Goal: Transaction & Acquisition: Purchase product/service

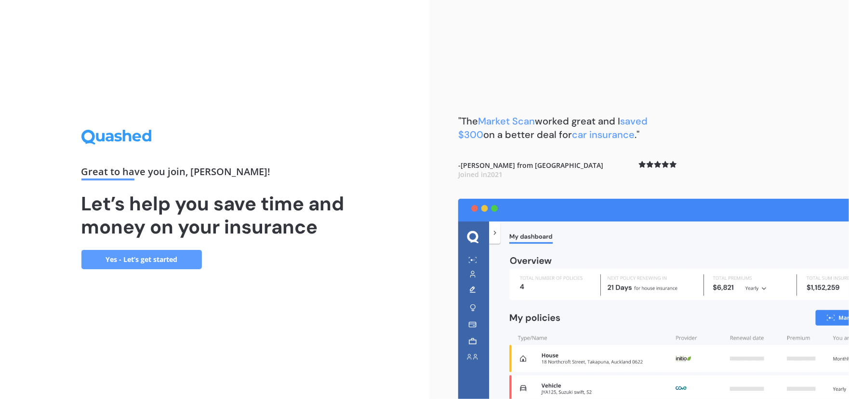
click at [161, 257] on link "Yes - Let’s get started" at bounding box center [141, 259] width 121 height 19
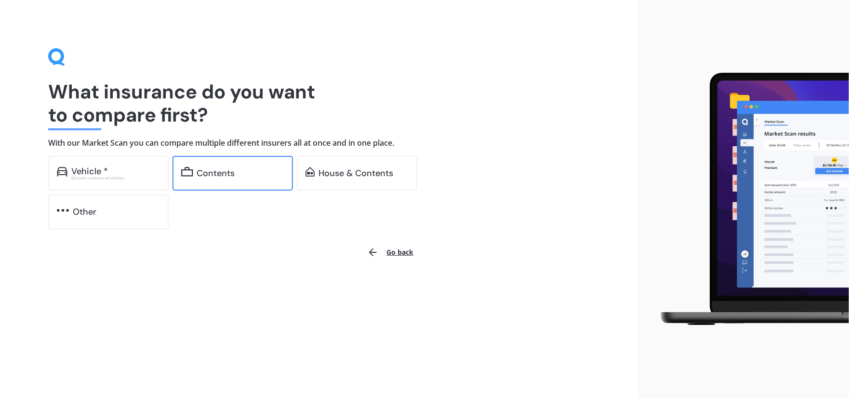
click at [228, 173] on div "Contents" at bounding box center [216, 173] width 38 height 10
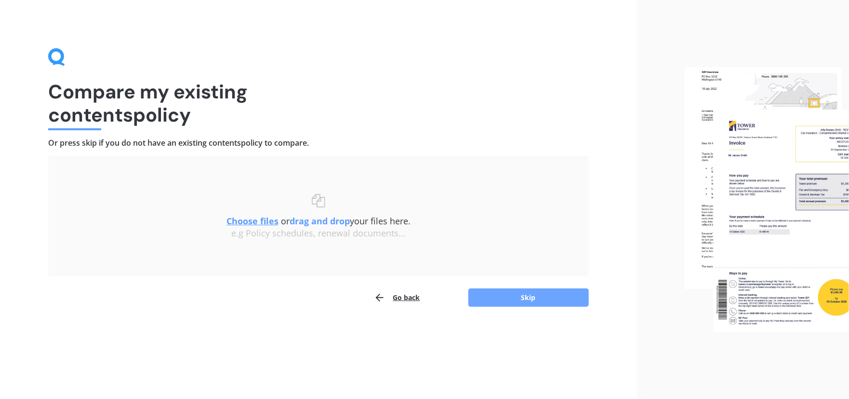
click at [525, 295] on button "Skip" at bounding box center [529, 297] width 121 height 18
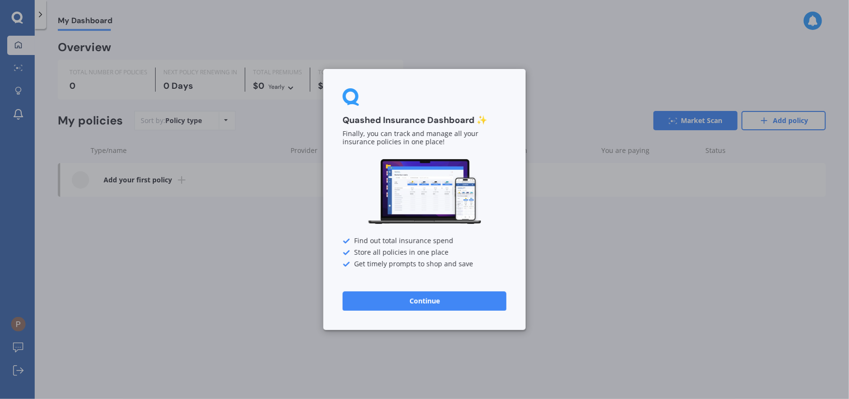
click at [418, 297] on button "Continue" at bounding box center [425, 300] width 164 height 19
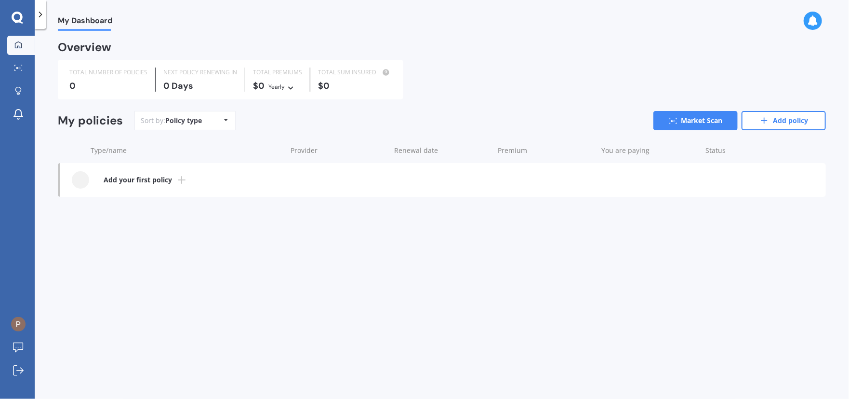
click at [227, 121] on icon at bounding box center [227, 120] width 4 height 6
click at [204, 247] on div "My Dashboard Overview TOTAL NUMBER OF POLICIES 0 NEXT POLICY RENEWING [DATE] TO…" at bounding box center [442, 216] width 815 height 370
